Goal: Information Seeking & Learning: Learn about a topic

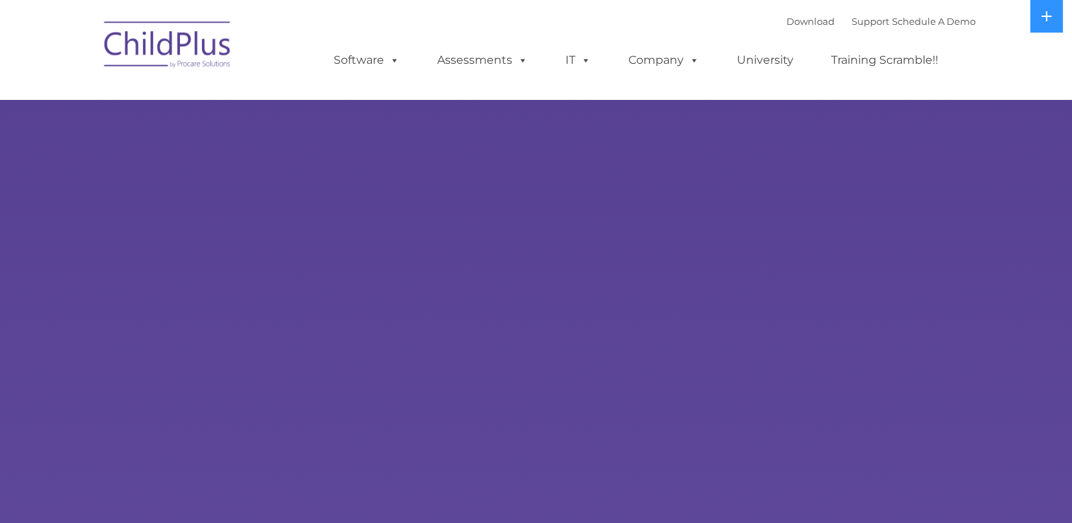
select select "MEDIUM"
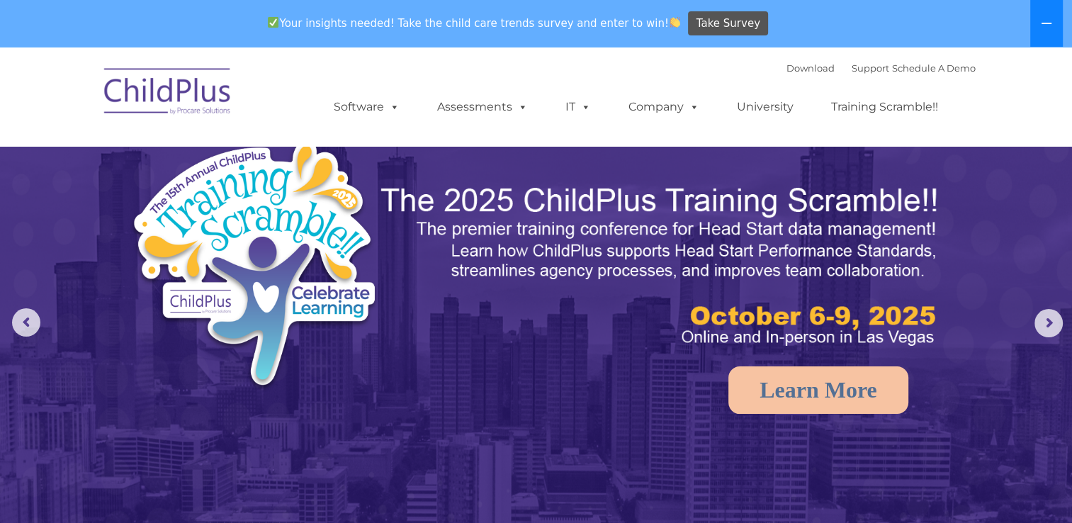
click at [1044, 38] on button at bounding box center [1046, 23] width 33 height 47
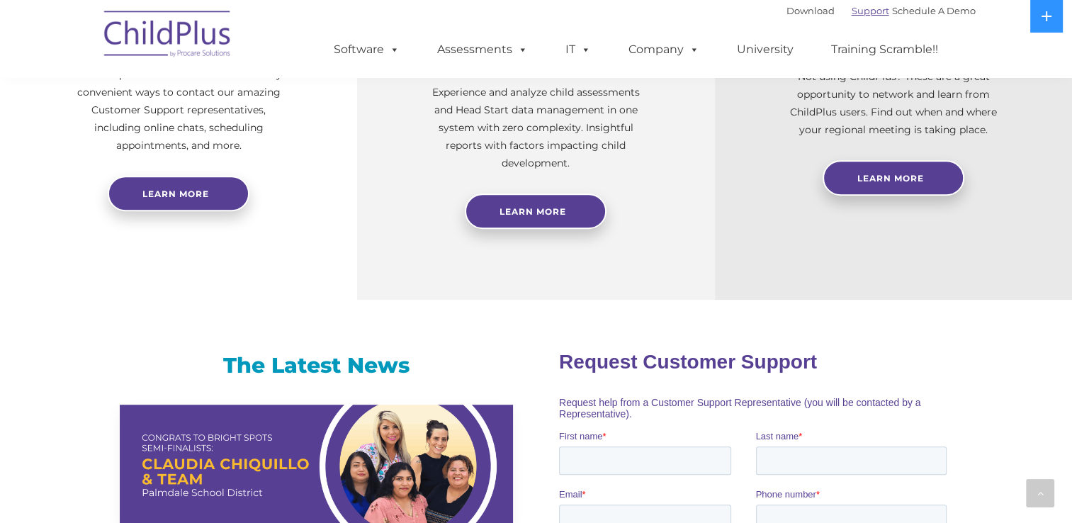
scroll to position [598, 0]
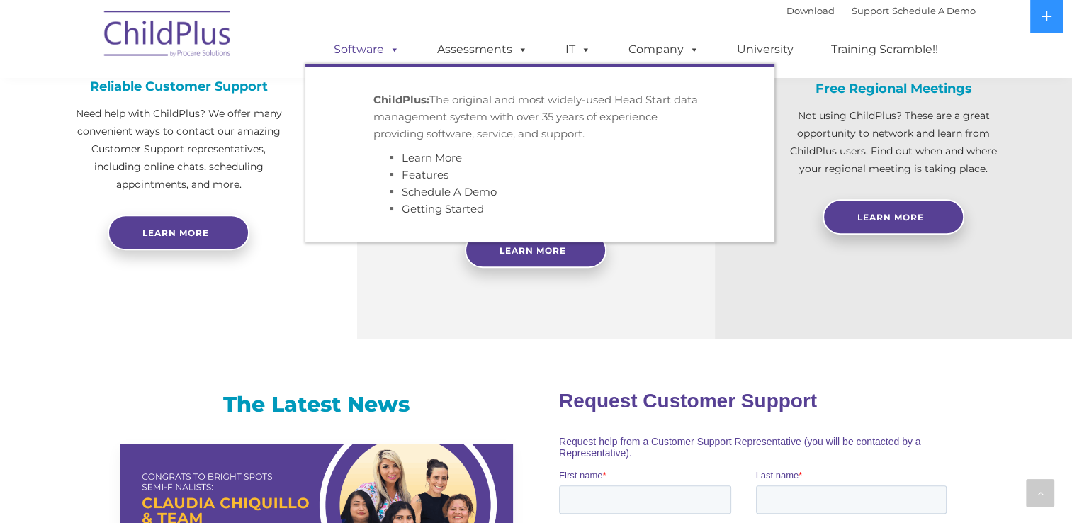
click at [396, 52] on span at bounding box center [392, 49] width 16 height 13
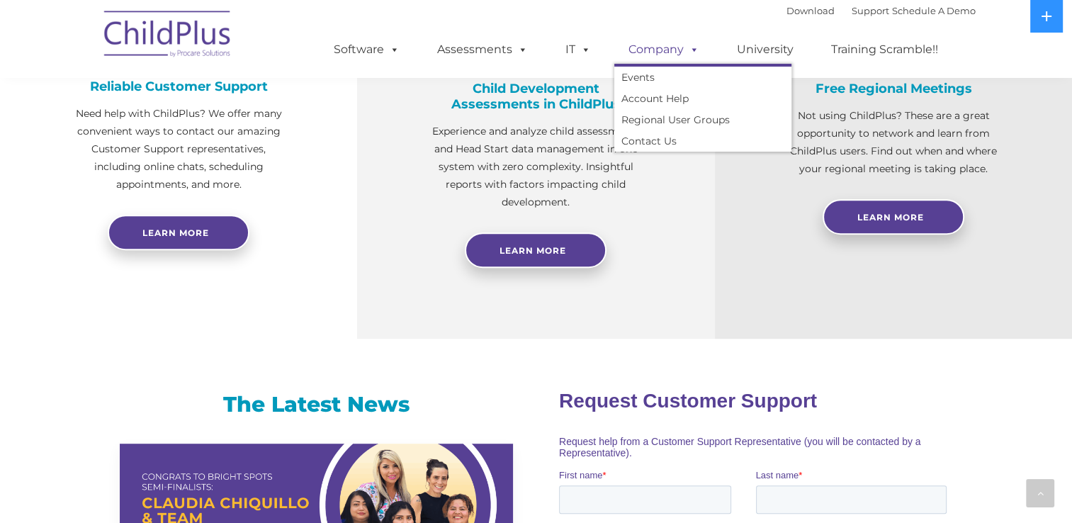
click at [694, 55] on span at bounding box center [692, 49] width 16 height 13
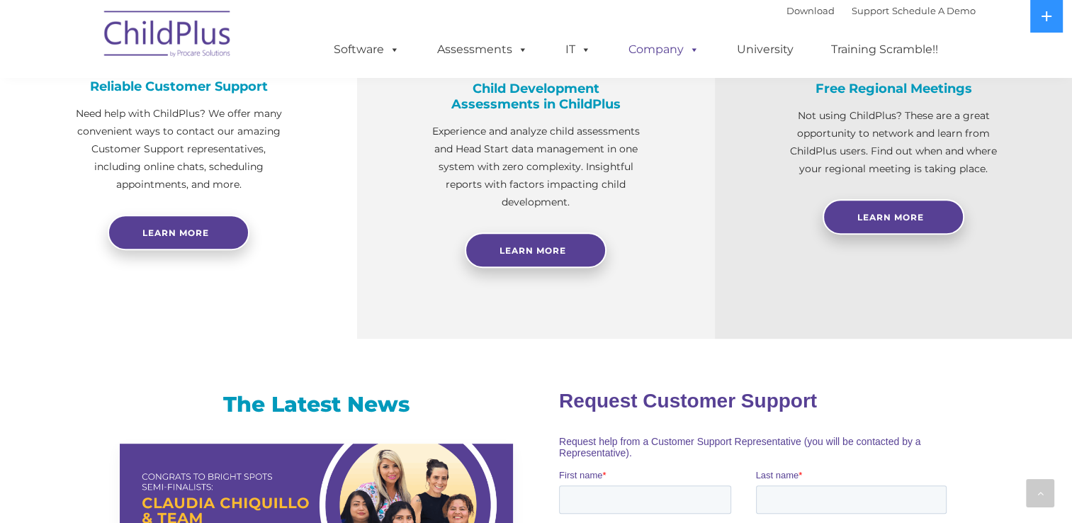
click at [694, 55] on span at bounding box center [692, 49] width 16 height 13
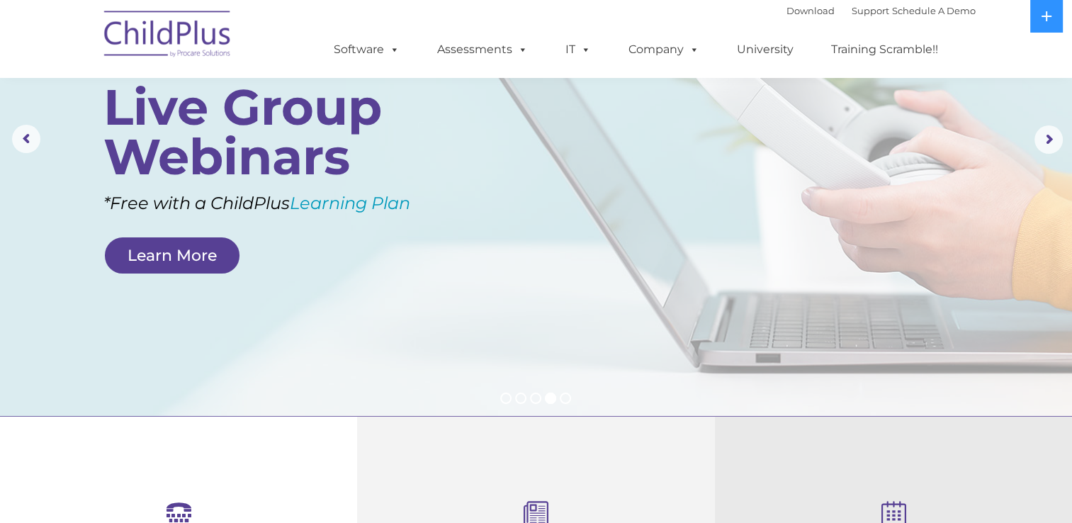
scroll to position [0, 0]
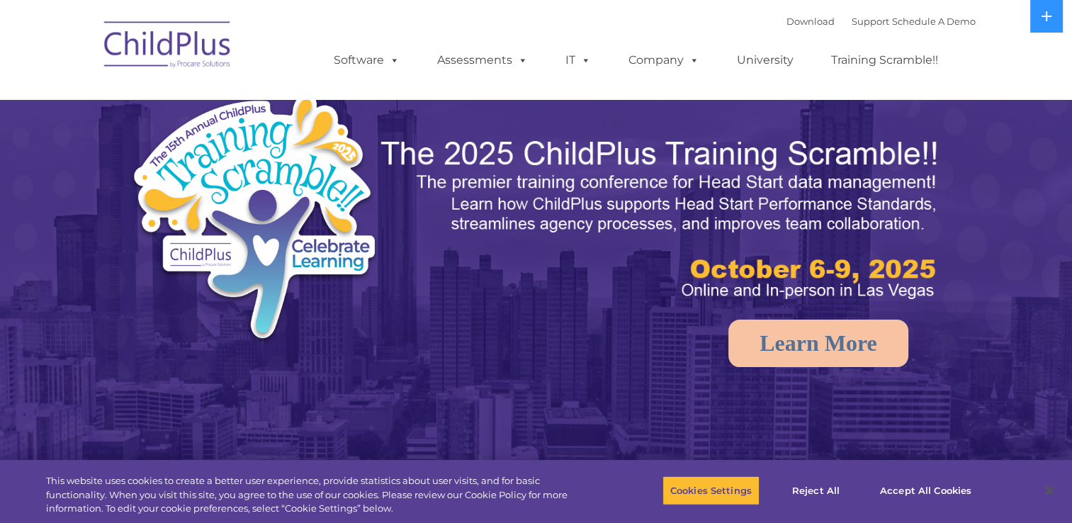
select select "MEDIUM"
click at [897, 495] on button "Accept All Cookies" at bounding box center [925, 490] width 107 height 30
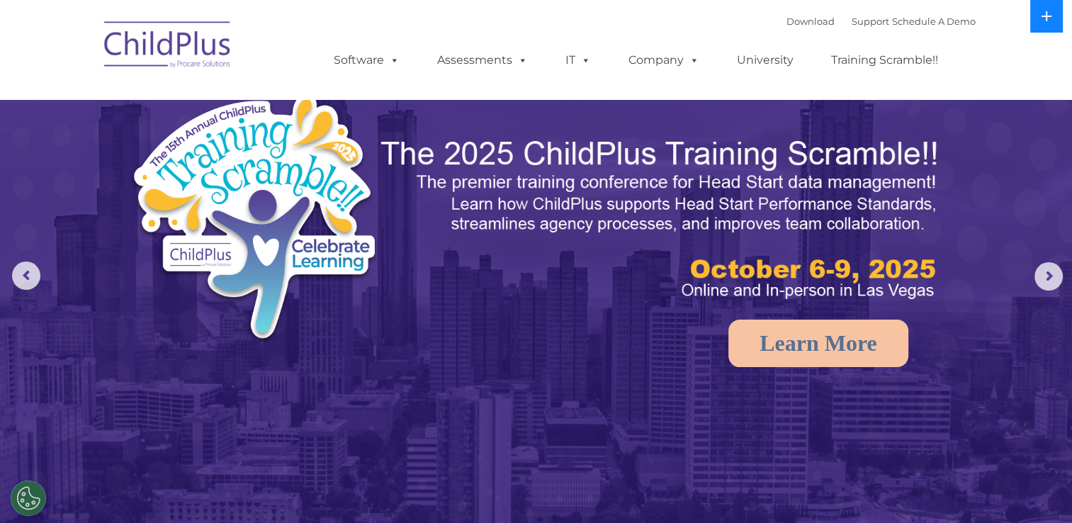
click at [1043, 18] on icon at bounding box center [1046, 16] width 11 height 11
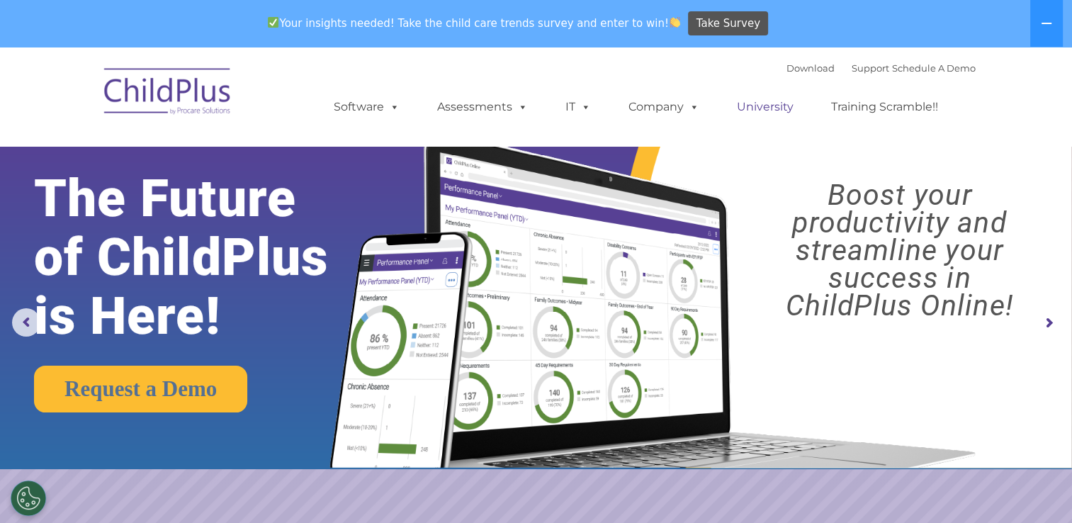
click at [764, 111] on link "University" at bounding box center [765, 107] width 85 height 28
